Goal: Task Accomplishment & Management: Use online tool/utility

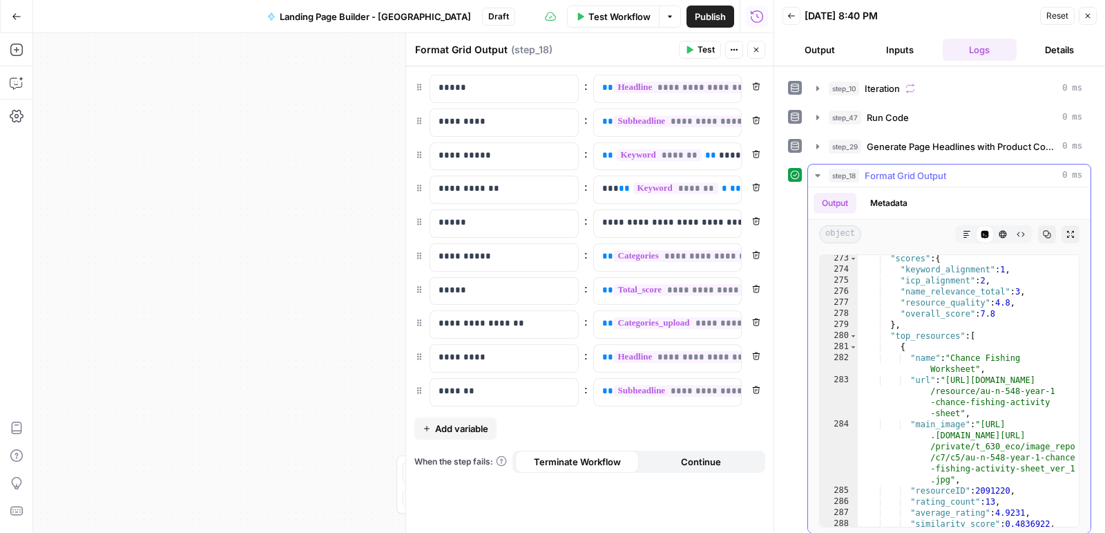
scroll to position [4714, 0]
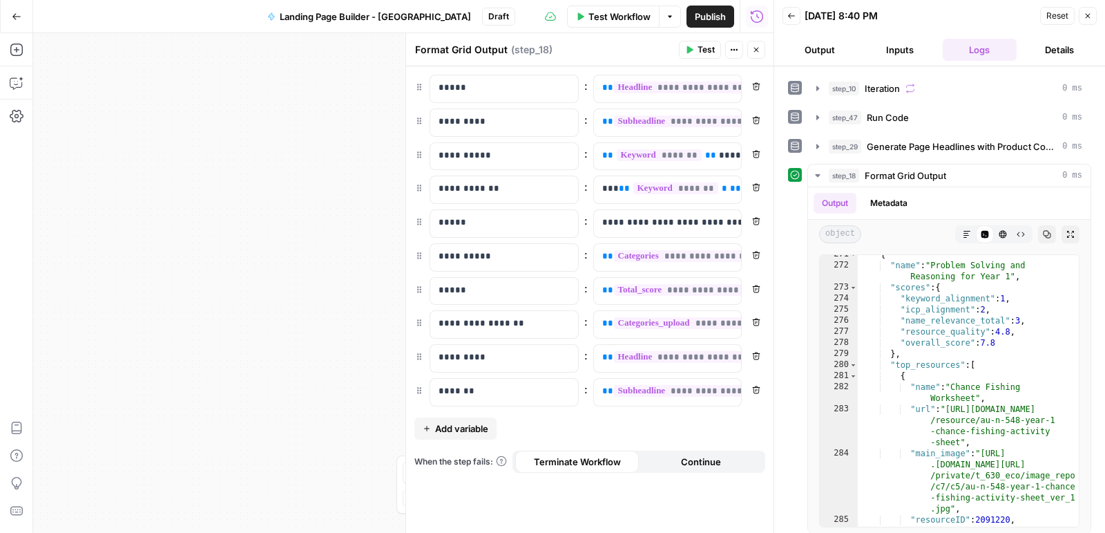
click at [696, 22] on span "Publish" at bounding box center [710, 17] width 31 height 14
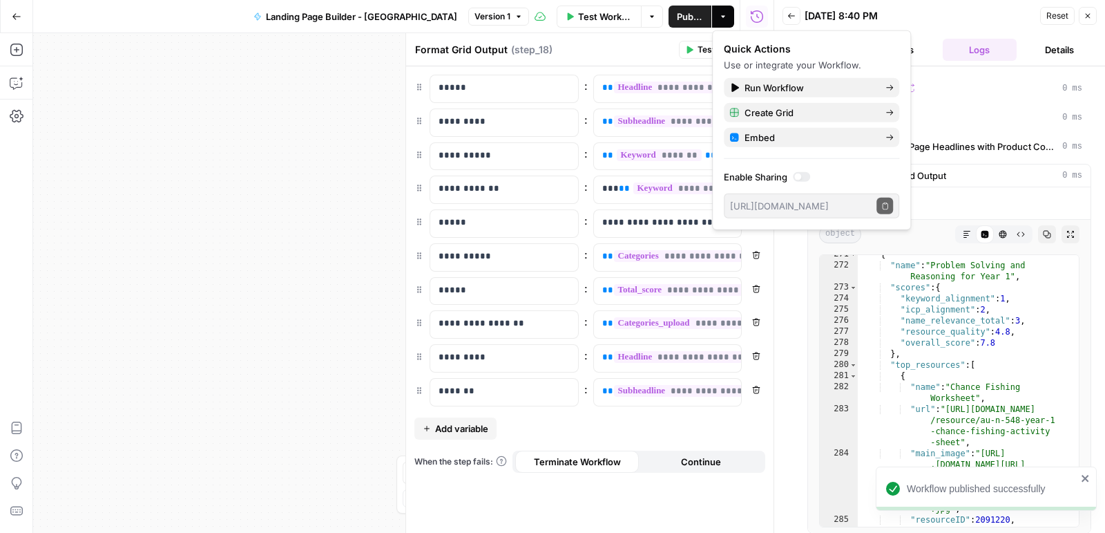
click at [19, 14] on icon "button" at bounding box center [17, 17] width 10 height 10
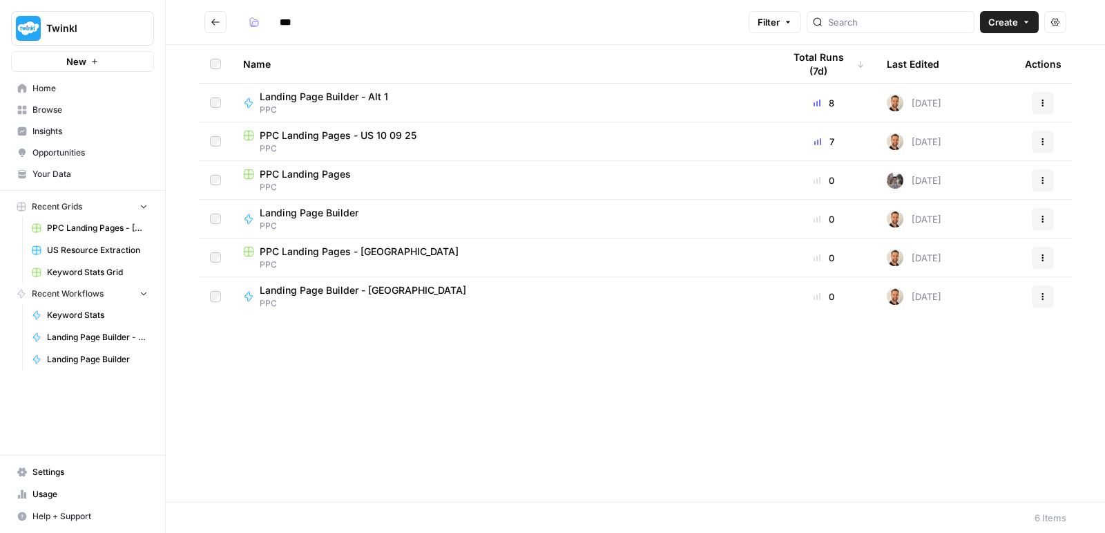
type input "***"
click at [348, 268] on span "PPC" at bounding box center [502, 264] width 518 height 12
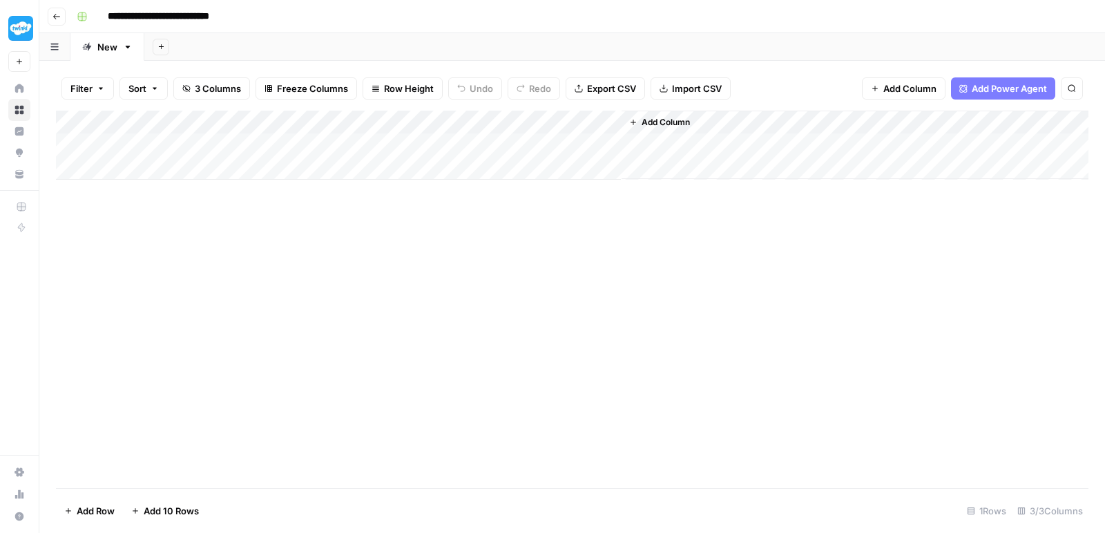
click at [529, 134] on div "Add Column" at bounding box center [572, 145] width 1033 height 69
